Goal: Find specific page/section: Find specific page/section

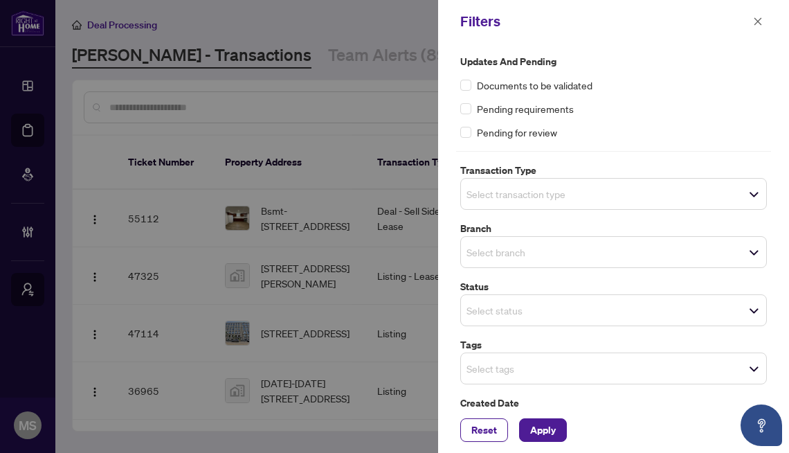
scroll to position [105, 0]
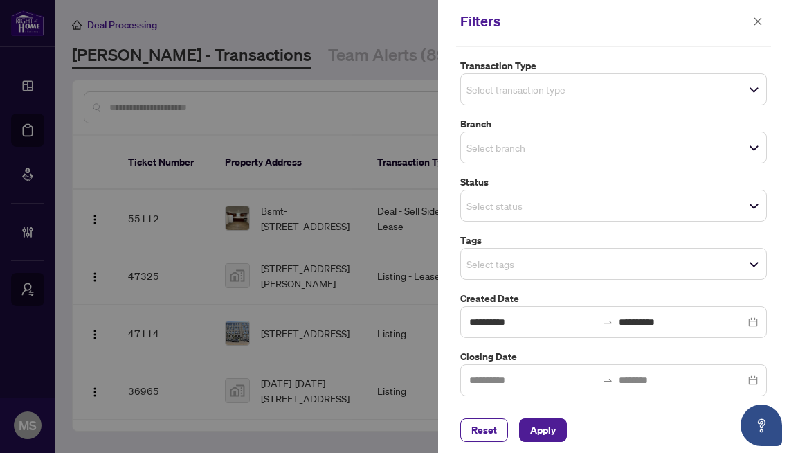
click at [323, 147] on div at bounding box center [394, 226] width 789 height 453
click at [751, 19] on button "button" at bounding box center [758, 21] width 18 height 17
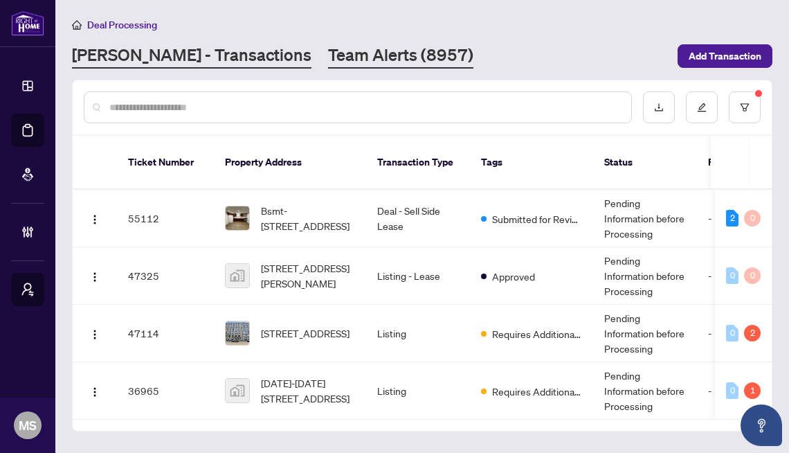
click at [328, 48] on link "Team Alerts (8957)" at bounding box center [400, 56] width 145 height 25
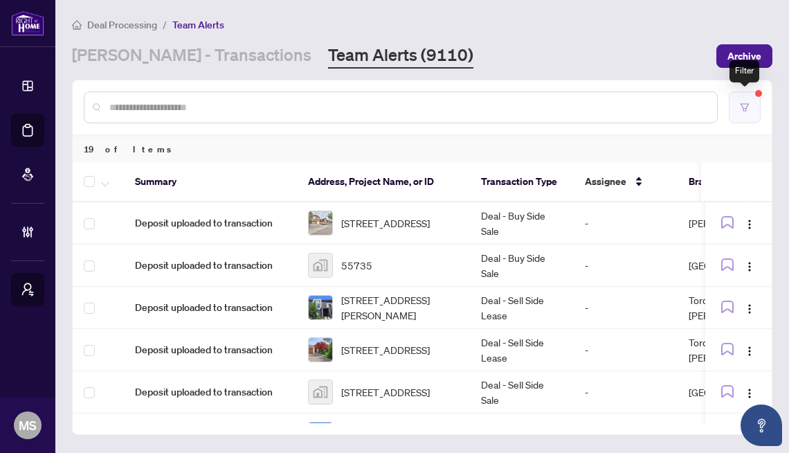
click at [751, 111] on button "button" at bounding box center [745, 107] width 32 height 32
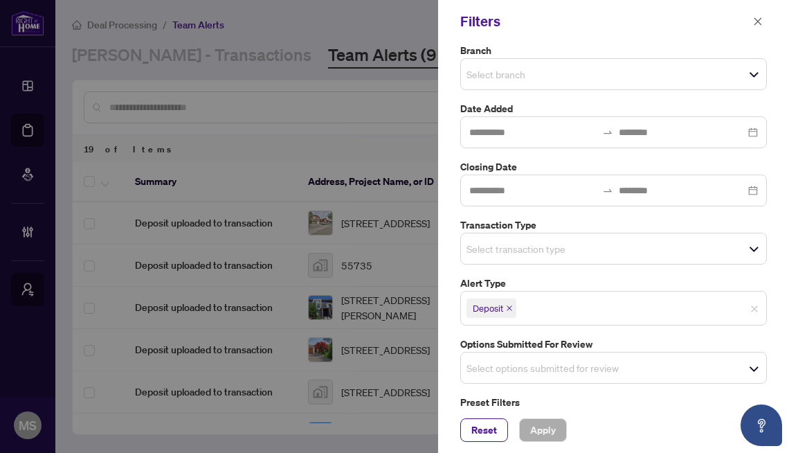
scroll to position [156, 0]
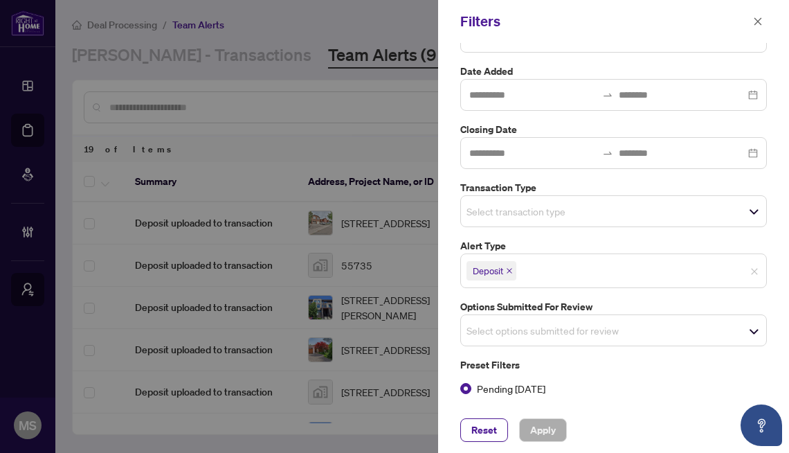
click at [510, 274] on span "Deposit" at bounding box center [492, 270] width 50 height 19
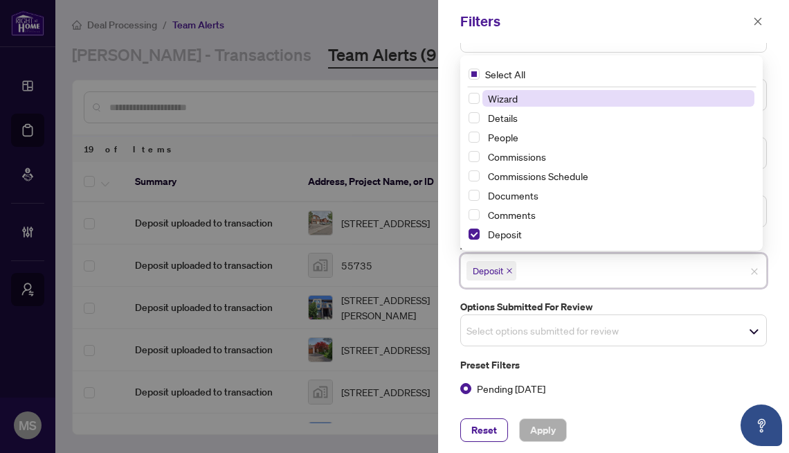
click at [511, 267] on icon "close" at bounding box center [509, 270] width 7 height 7
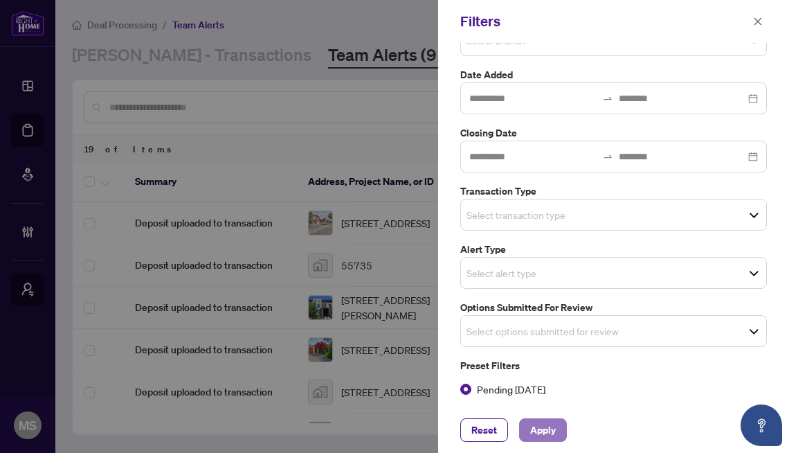
click at [541, 429] on span "Apply" at bounding box center [543, 430] width 26 height 22
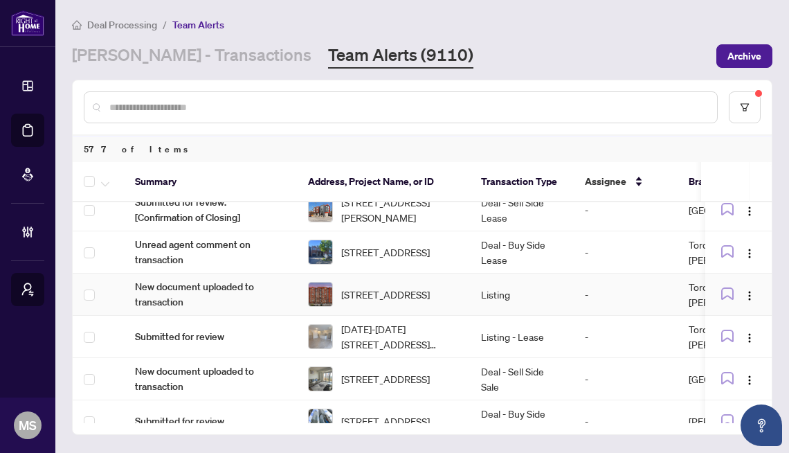
scroll to position [628, 0]
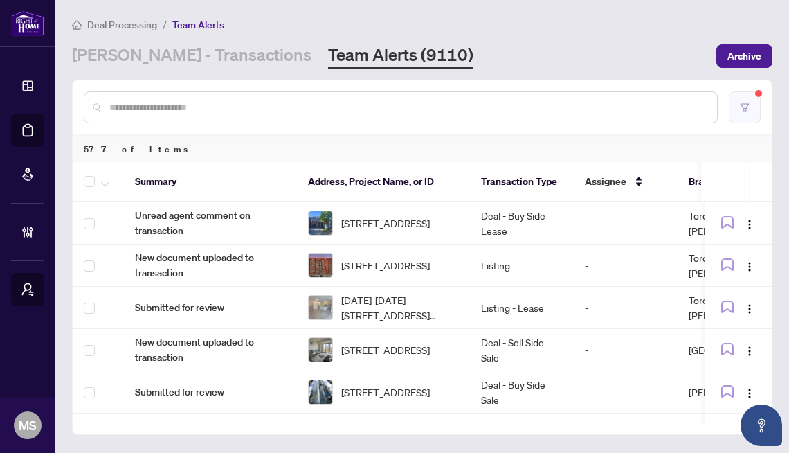
click at [749, 109] on icon "filter" at bounding box center [745, 107] width 10 height 10
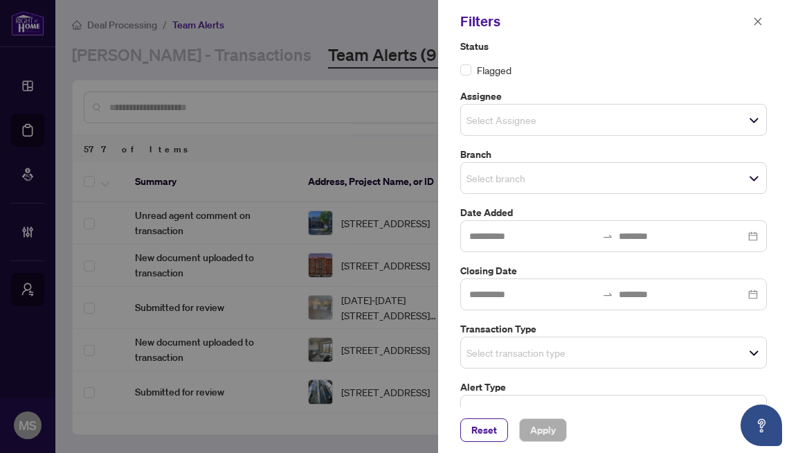
scroll to position [0, 0]
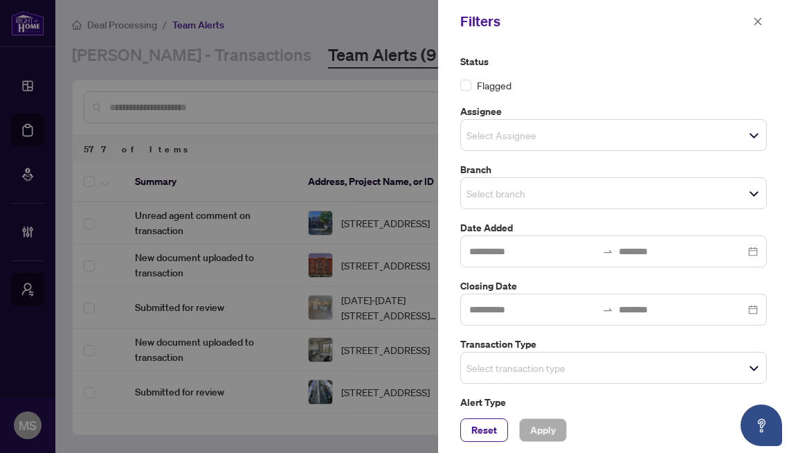
click at [359, 177] on div at bounding box center [394, 226] width 789 height 453
click at [522, 141] on input "search" at bounding box center [515, 135] width 97 height 17
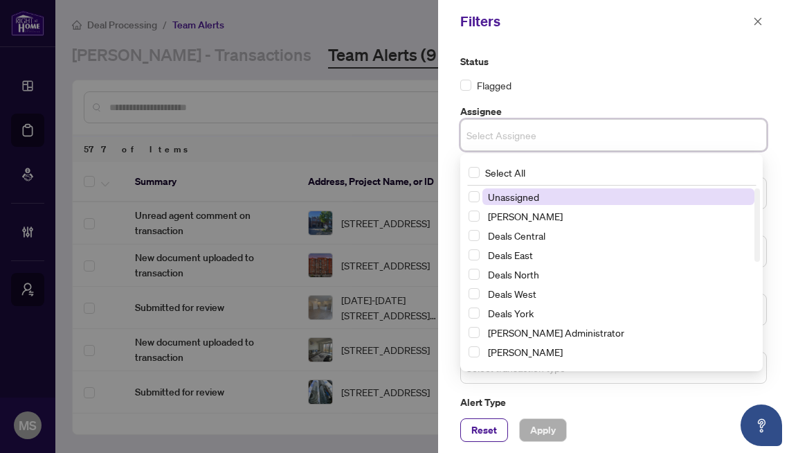
click at [522, 141] on input "search" at bounding box center [515, 135] width 97 height 17
click at [628, 37] on div "Filters" at bounding box center [613, 21] width 351 height 43
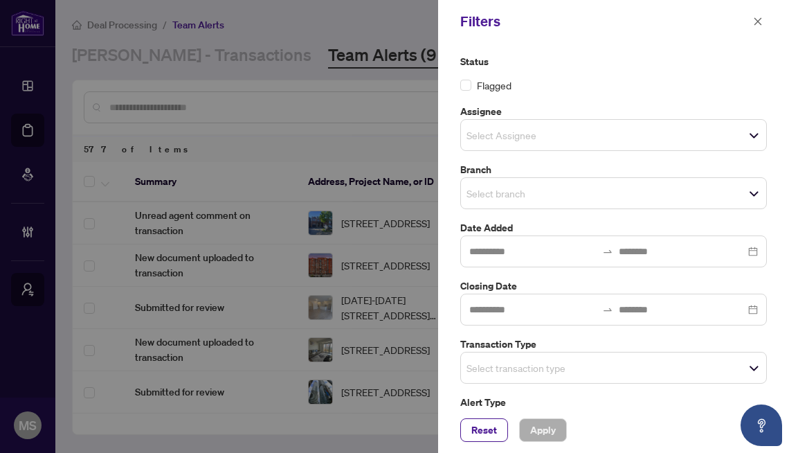
click at [534, 205] on div "Select branch Select All 1 [GEOGRAPHIC_DATA] [GEOGRAPHIC_DATA][PERSON_NAME][GEO…" at bounding box center [613, 193] width 307 height 32
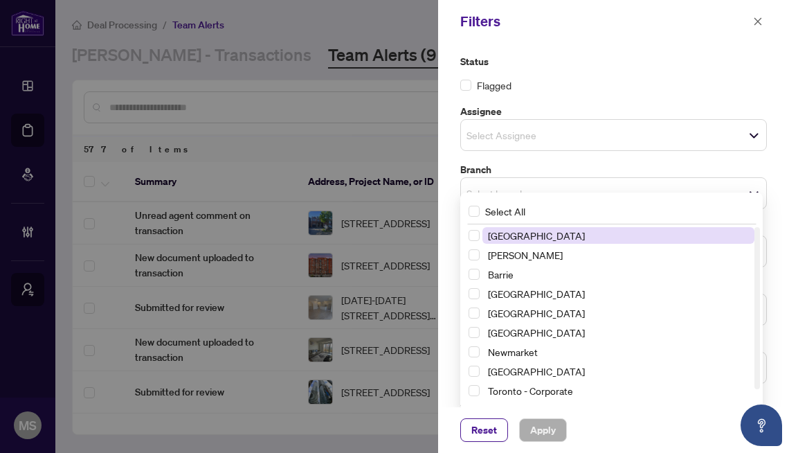
click at [577, 134] on span "Select Assignee" at bounding box center [613, 134] width 305 height 19
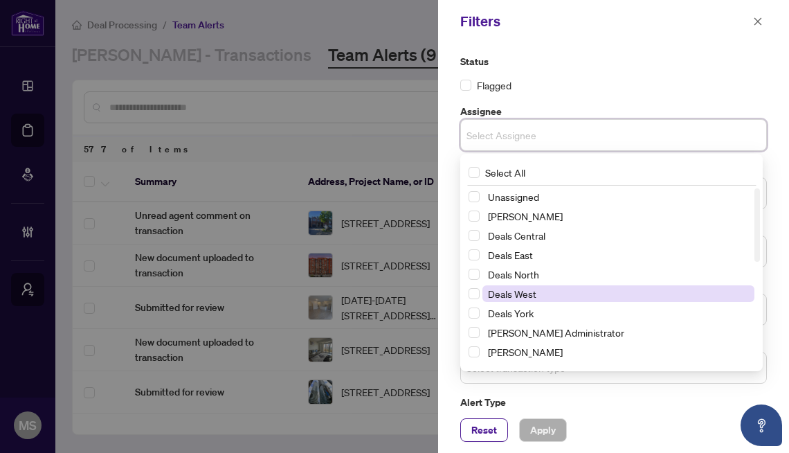
click at [521, 301] on span "Deals West" at bounding box center [619, 293] width 272 height 17
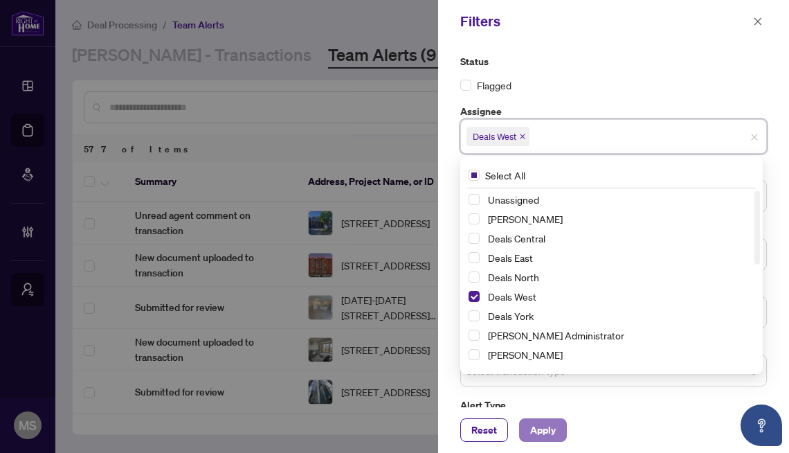
click at [551, 430] on span "Apply" at bounding box center [543, 430] width 26 height 22
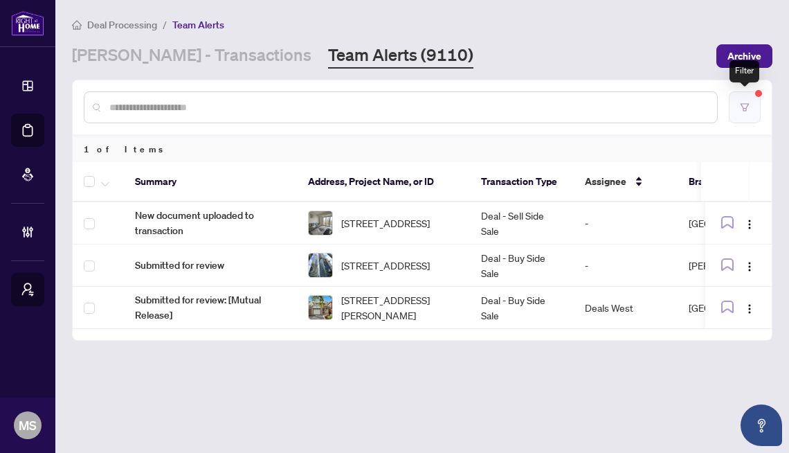
click at [753, 102] on button "button" at bounding box center [745, 107] width 32 height 32
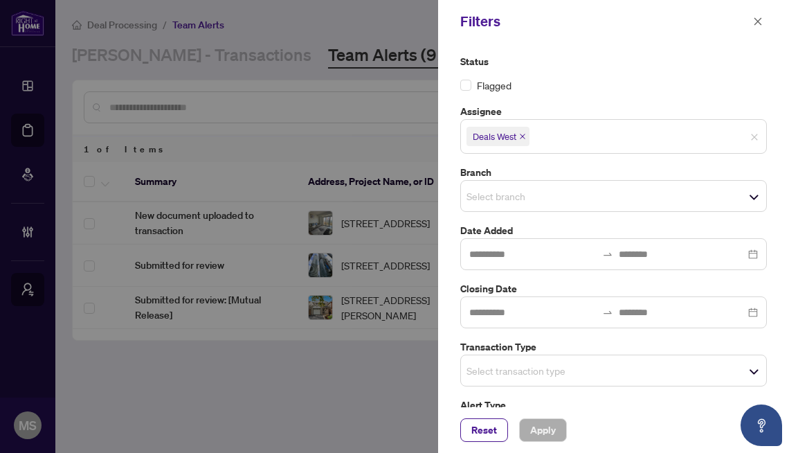
click at [526, 134] on icon "close" at bounding box center [522, 136] width 7 height 7
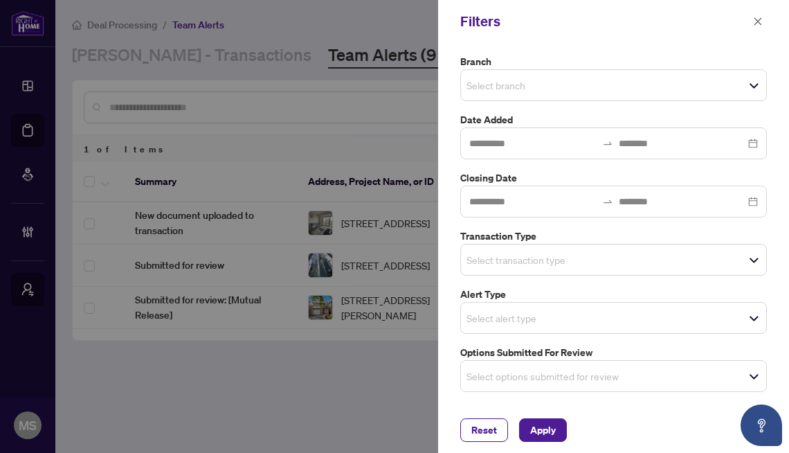
scroll to position [153, 0]
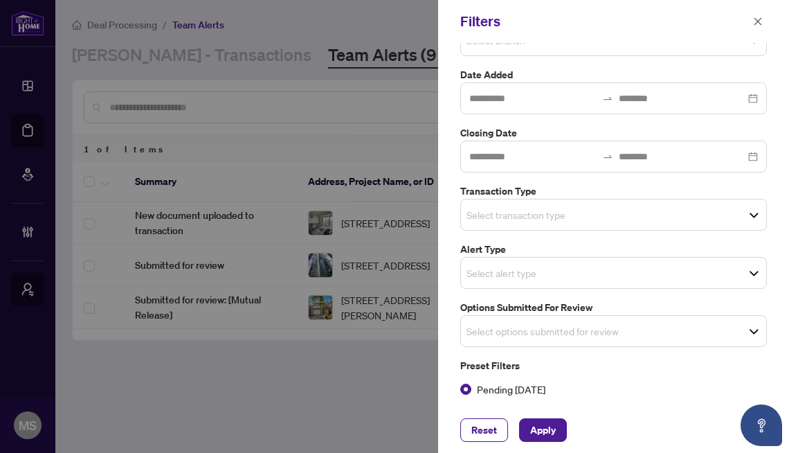
click at [495, 282] on div "Select alert type" at bounding box center [613, 273] width 307 height 32
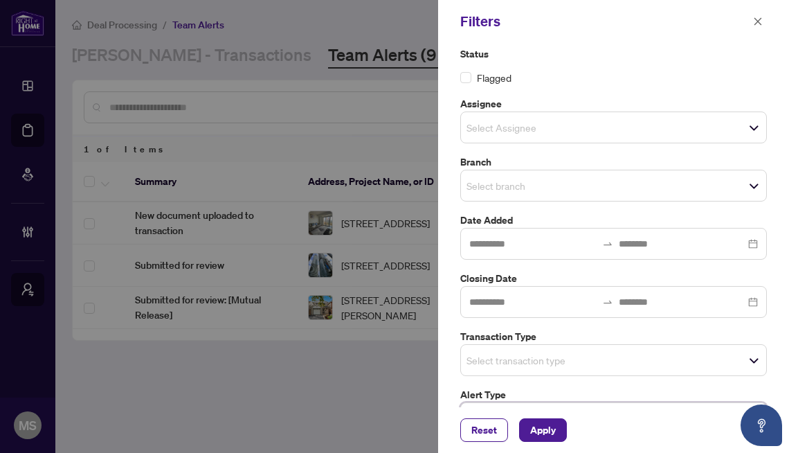
scroll to position [0, 0]
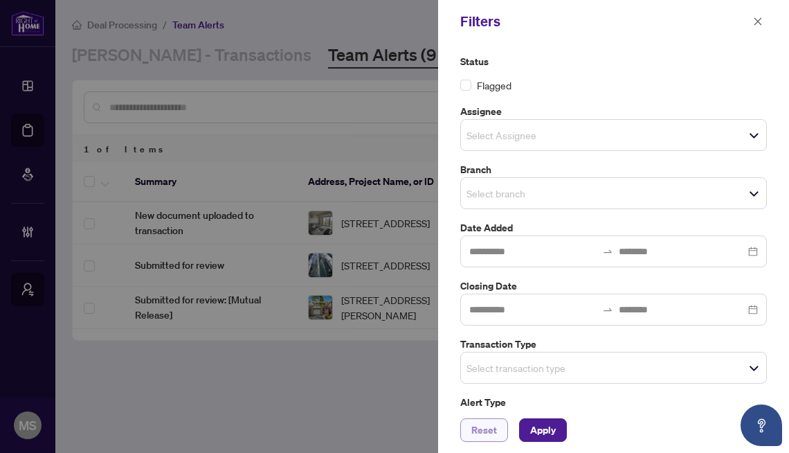
click at [478, 424] on span "Reset" at bounding box center [484, 430] width 26 height 22
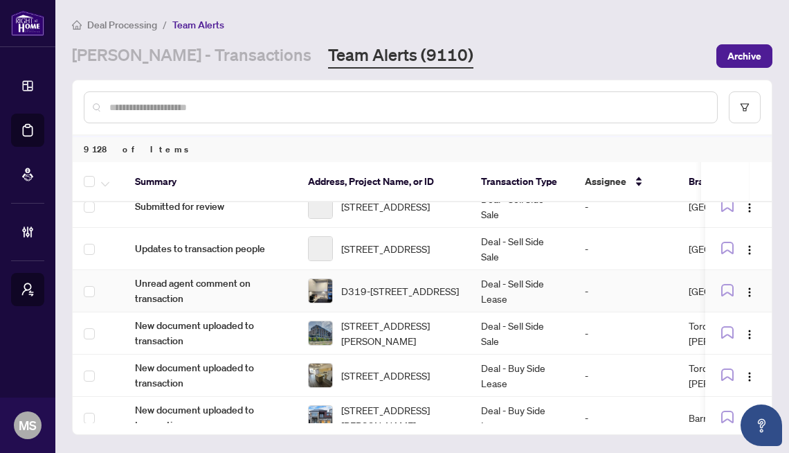
scroll to position [548, 0]
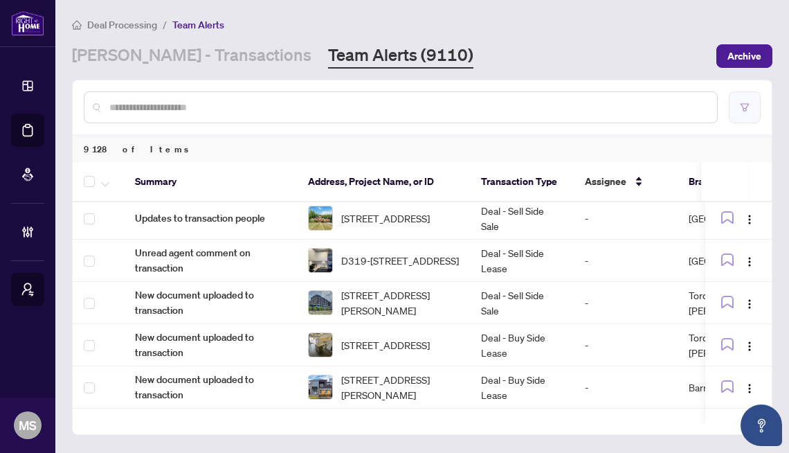
click at [750, 109] on button "button" at bounding box center [745, 107] width 32 height 32
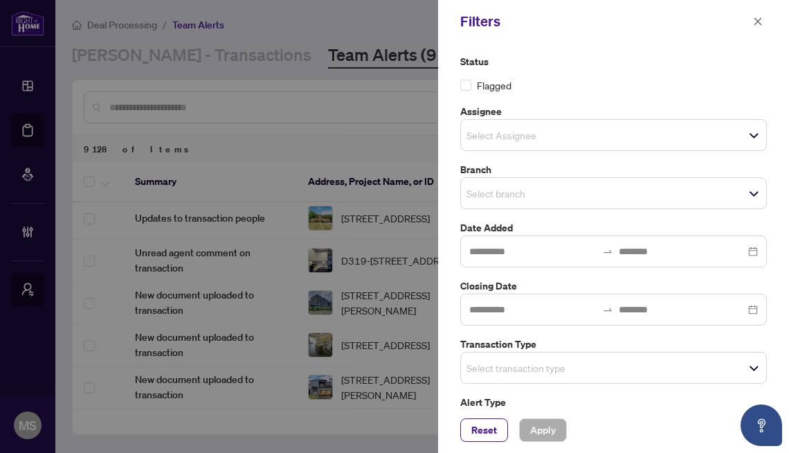
click at [485, 82] on span "Flagged" at bounding box center [494, 85] width 35 height 15
click at [759, 21] on icon "close" at bounding box center [758, 22] width 10 height 10
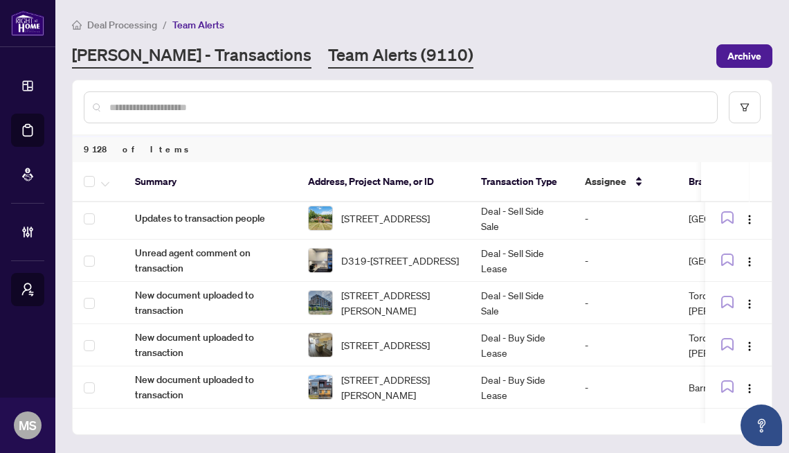
click at [177, 46] on link "[PERSON_NAME] - Transactions" at bounding box center [192, 56] width 240 height 25
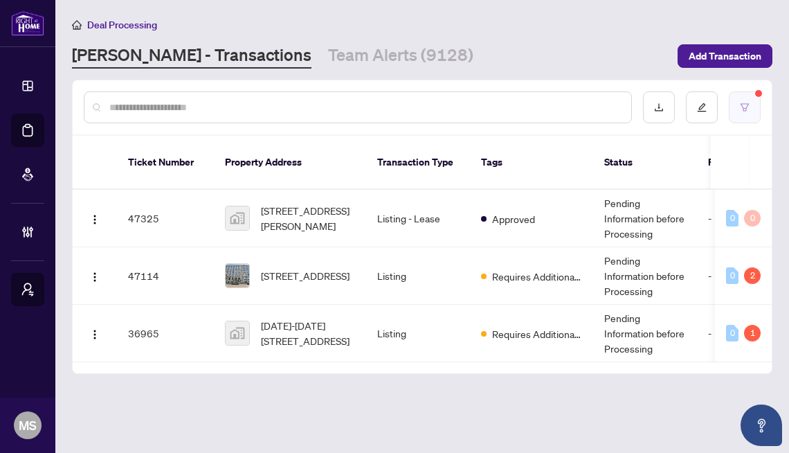
click at [753, 109] on button "button" at bounding box center [745, 107] width 32 height 32
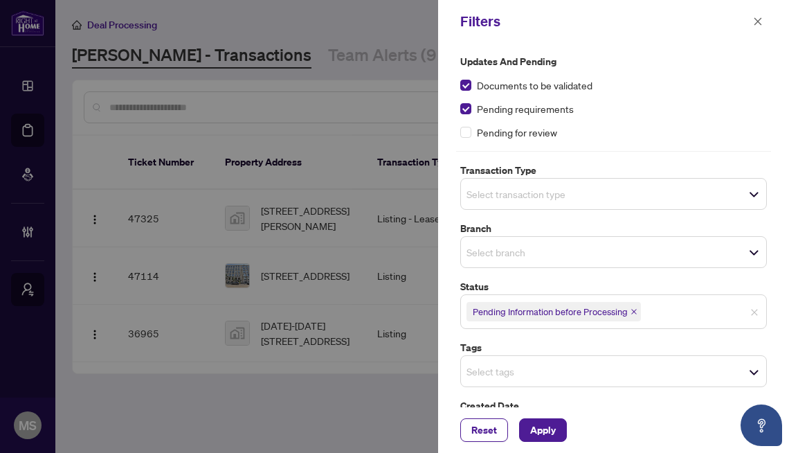
click at [638, 314] on icon "close" at bounding box center [634, 311] width 7 height 7
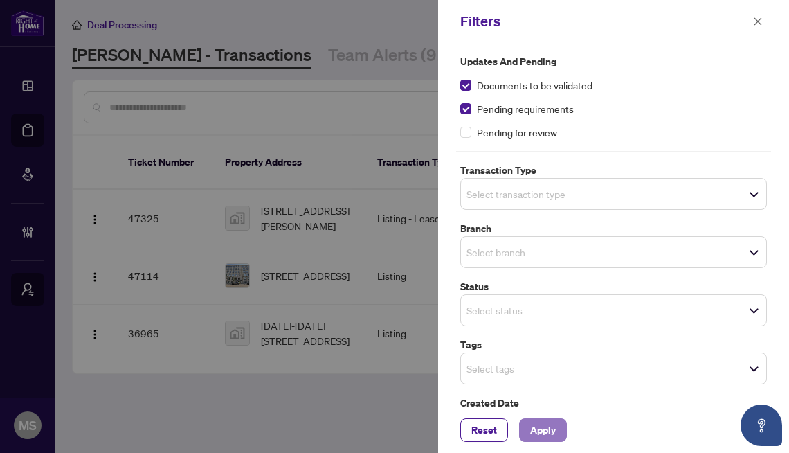
click at [546, 435] on span "Apply" at bounding box center [543, 430] width 26 height 22
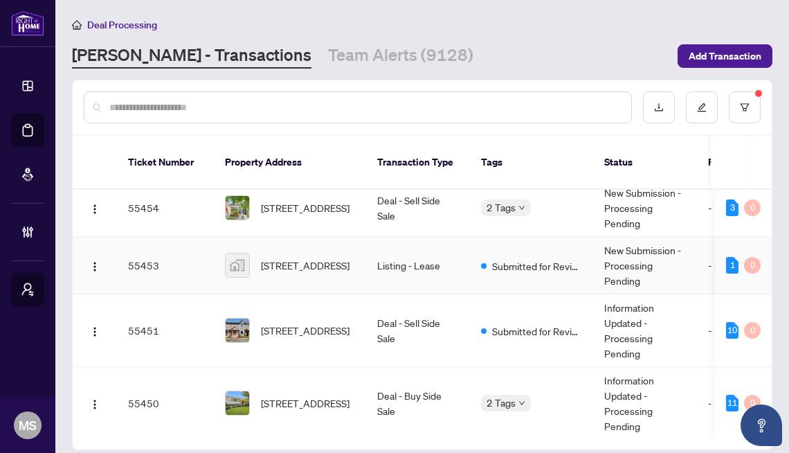
scroll to position [904, 0]
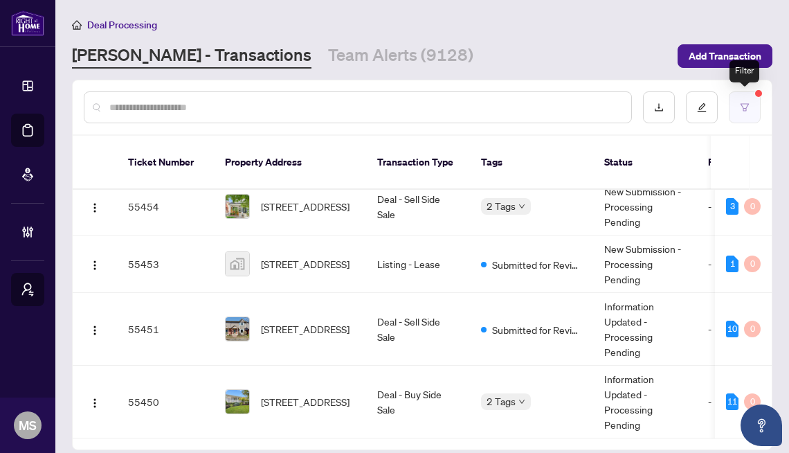
click at [741, 101] on button "button" at bounding box center [745, 107] width 32 height 32
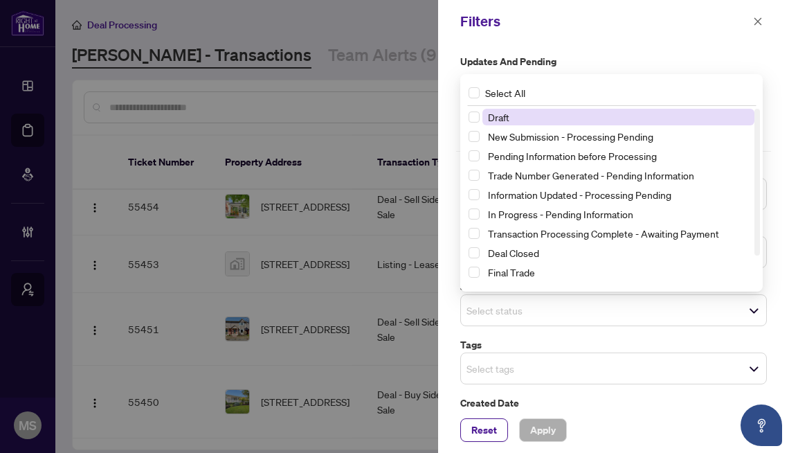
click at [602, 309] on span "Select status" at bounding box center [613, 309] width 305 height 19
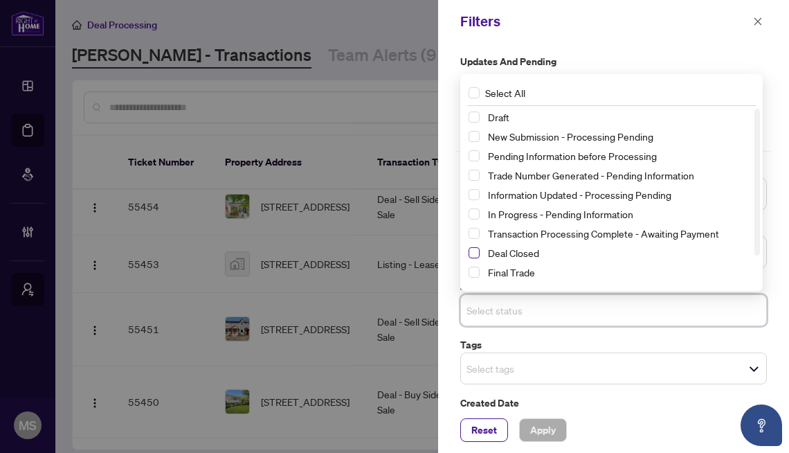
click at [471, 253] on span "Select Deal Closed" at bounding box center [474, 252] width 11 height 11
click at [555, 433] on span "Apply" at bounding box center [543, 430] width 26 height 22
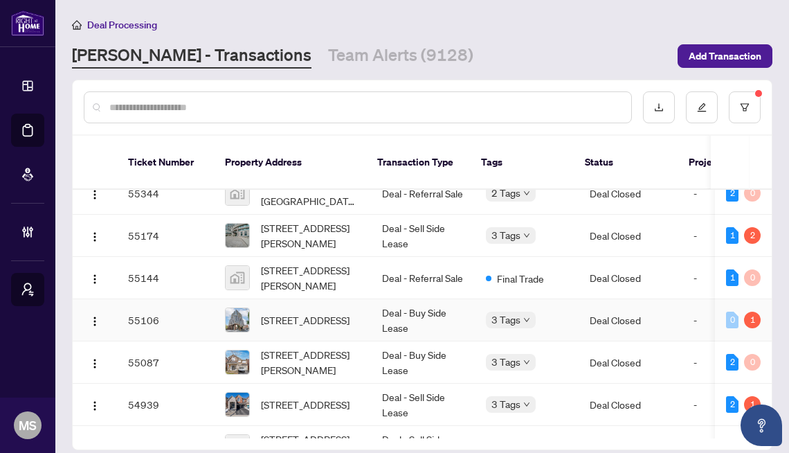
scroll to position [0, 0]
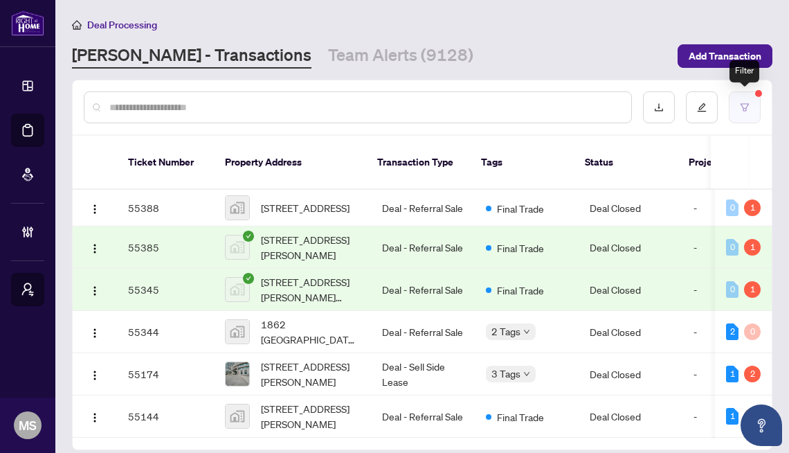
click at [754, 92] on button "button" at bounding box center [745, 107] width 32 height 32
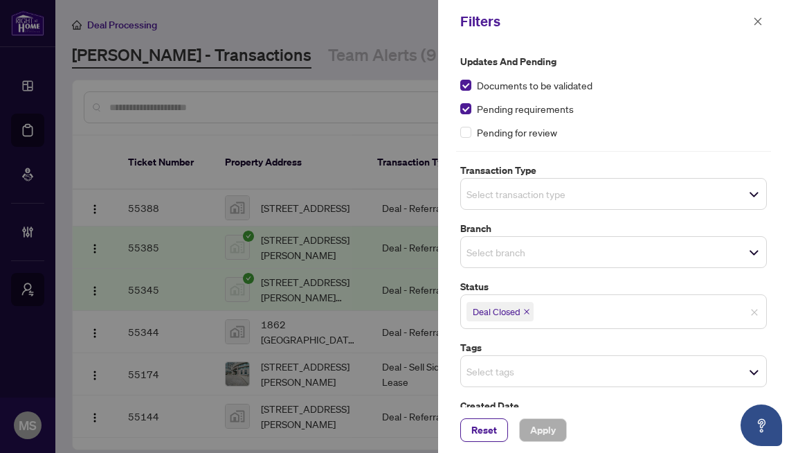
click at [530, 312] on icon "close" at bounding box center [526, 311] width 7 height 7
click at [502, 359] on span "Select tags" at bounding box center [613, 368] width 305 height 19
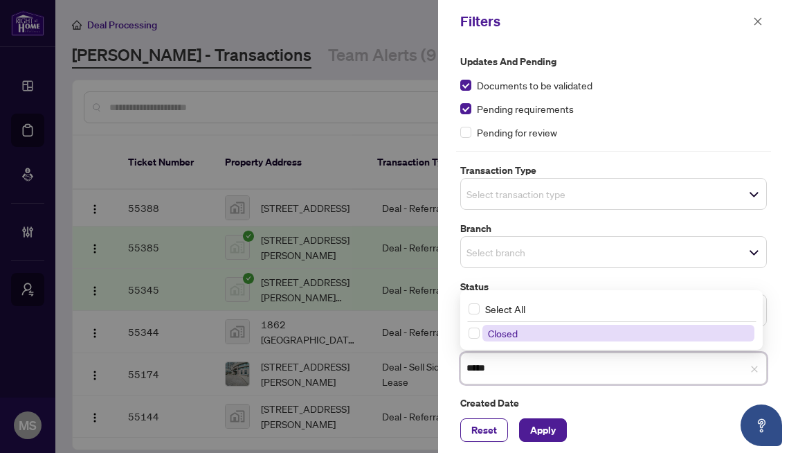
type input "******"
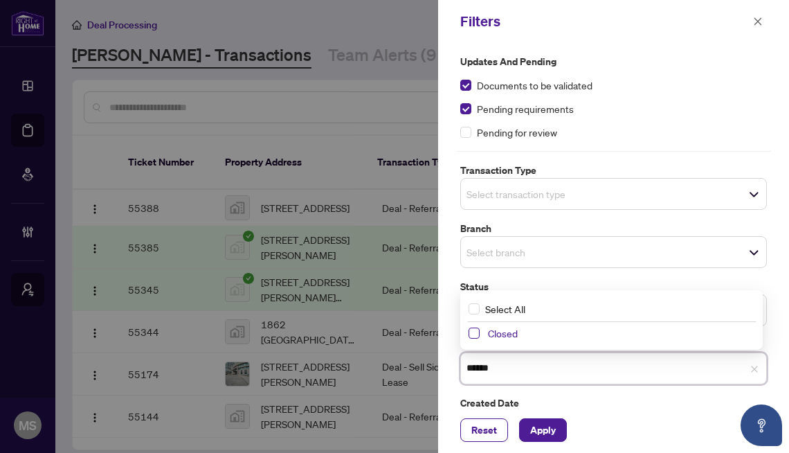
click at [471, 334] on span "Select Closed" at bounding box center [474, 332] width 11 height 11
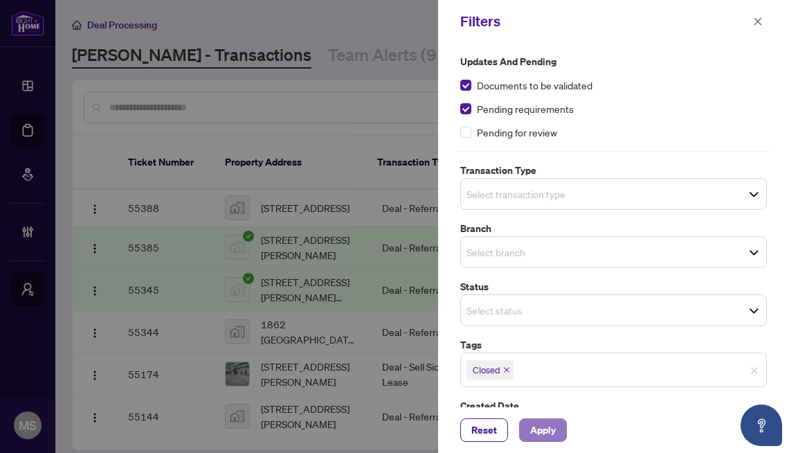
click at [551, 423] on span "Apply" at bounding box center [543, 430] width 26 height 22
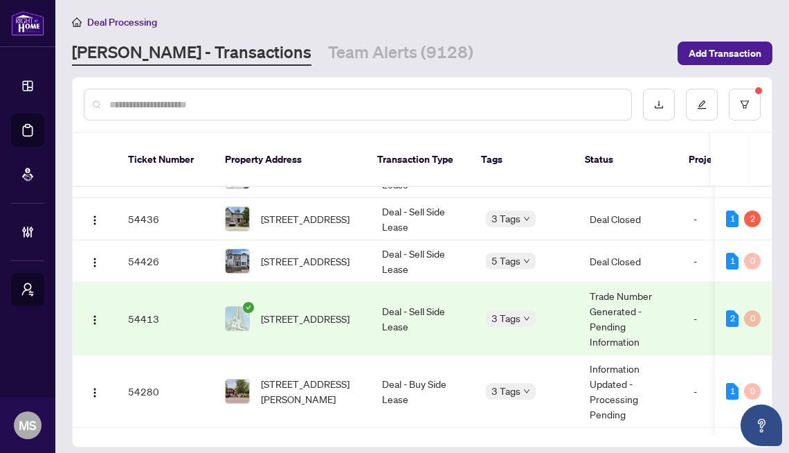
click at [247, 305] on icon "check-circle" at bounding box center [248, 307] width 11 height 11
